Goal: Navigation & Orientation: Find specific page/section

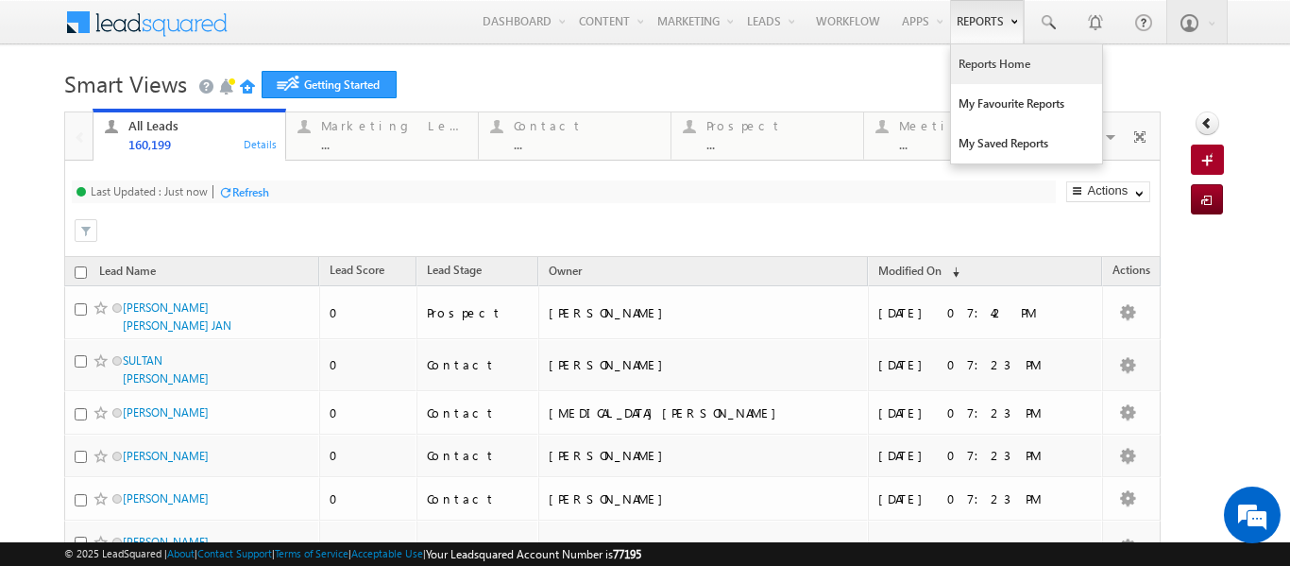
click at [956, 64] on link "Reports Home" at bounding box center [1026, 64] width 151 height 40
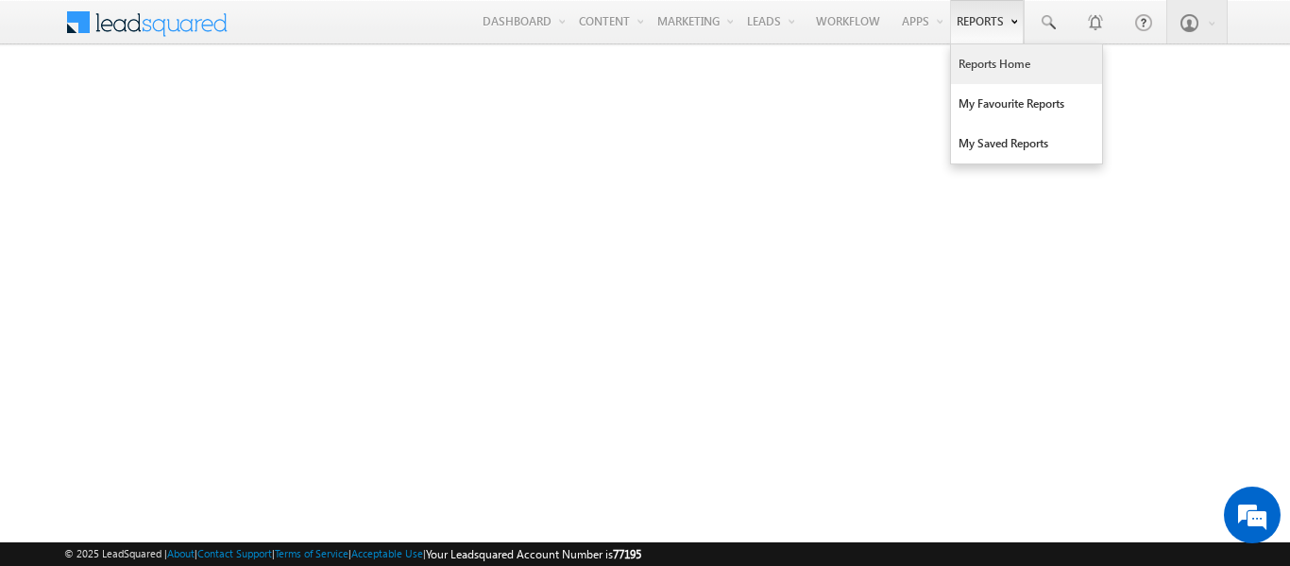
click at [996, 62] on link "Reports Home" at bounding box center [1026, 64] width 151 height 40
